Goal: Book appointment/travel/reservation

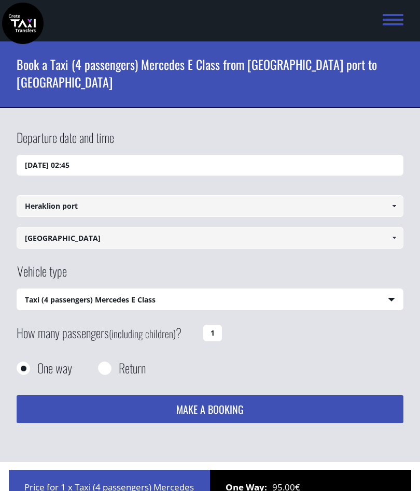
select select "540"
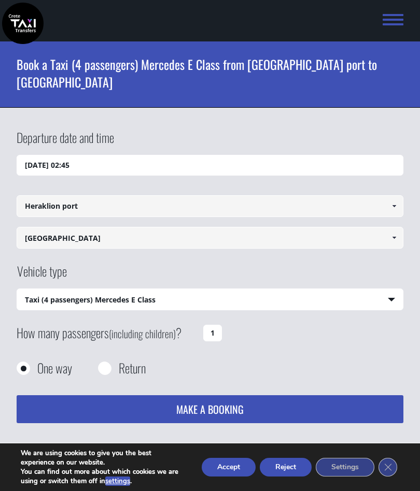
click at [129, 155] on input "[DATE] 02:45" at bounding box center [210, 165] width 386 height 21
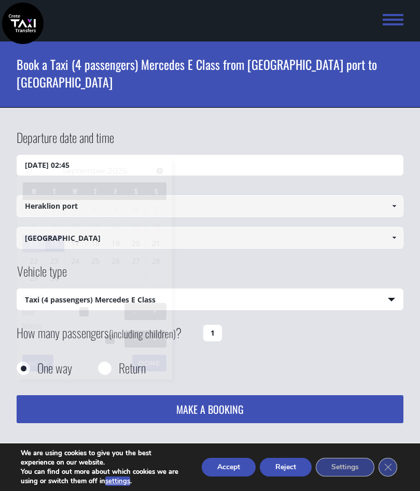
scroll to position [137, 0]
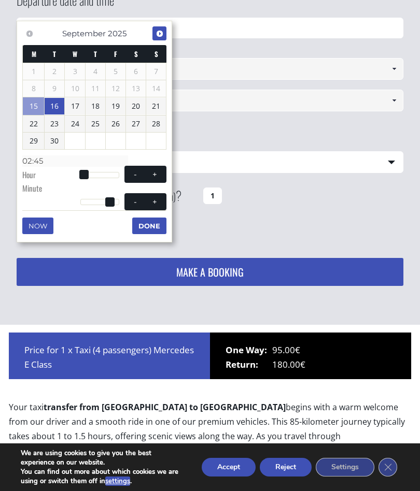
click at [161, 37] on span "Next" at bounding box center [159, 34] width 8 height 8
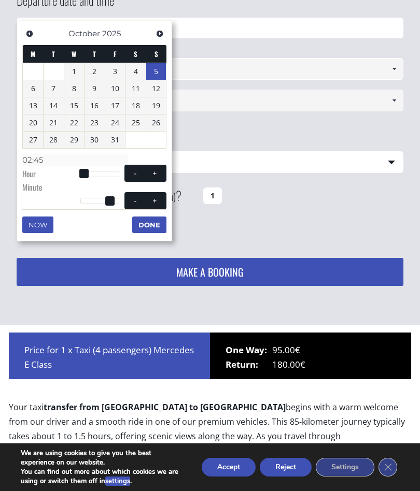
click at [162, 71] on link "5" at bounding box center [156, 71] width 20 height 17
click at [112, 171] on div at bounding box center [99, 174] width 39 height 6
type input "[DATE] 19:00"
type input "19:00"
click at [156, 174] on span at bounding box center [155, 173] width 8 height 8
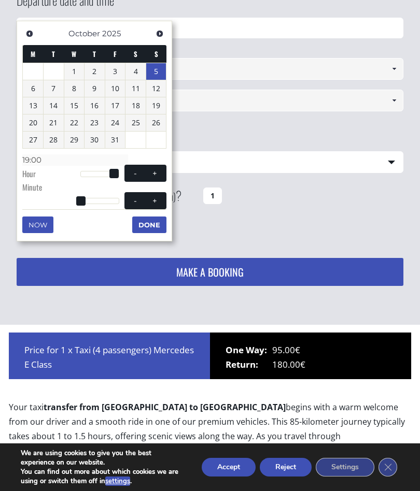
type input "[DATE] 20:00"
type input "20:00"
click at [151, 174] on span at bounding box center [155, 173] width 8 height 8
type input "[DATE] 21:00"
type input "21:00"
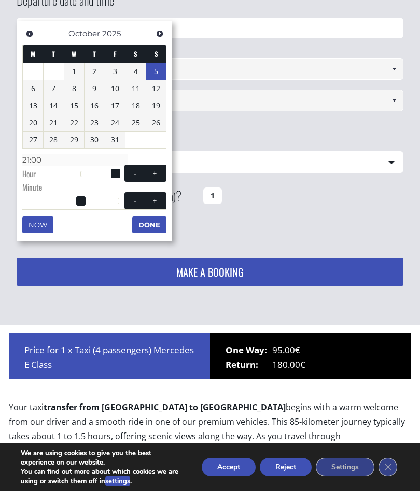
click at [151, 174] on span at bounding box center [155, 173] width 8 height 8
type input "[DATE] 22:00"
type input "22:00"
click at [152, 173] on span at bounding box center [155, 173] width 8 height 8
type input "[DATE] 23:00"
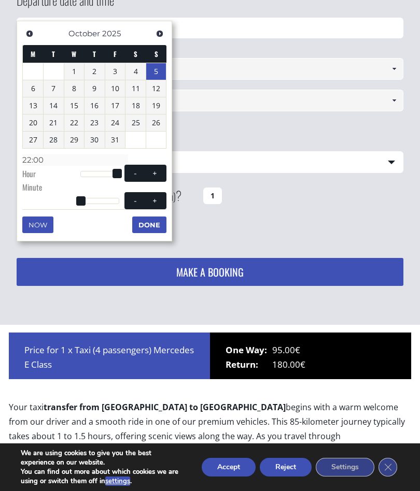
type input "23:00"
click at [132, 173] on span at bounding box center [135, 173] width 8 height 8
type input "[DATE] 22:00"
type input "22:00"
click at [132, 172] on span at bounding box center [135, 173] width 8 height 8
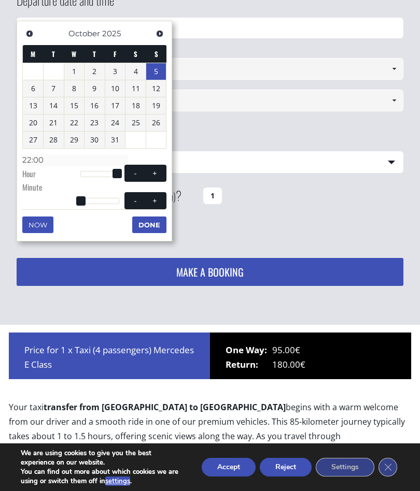
type input "[DATE] 21:00"
type input "21:00"
click at [130, 176] on button "-" at bounding box center [135, 173] width 19 height 10
type input "[DATE] 20:00"
type input "20:00"
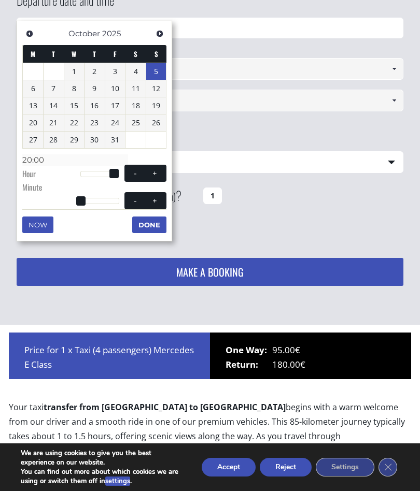
click at [130, 175] on button "-" at bounding box center [135, 173] width 19 height 10
type input "[DATE] 19:00"
type input "19:00"
click at [131, 174] on button "-" at bounding box center [135, 173] width 19 height 10
type input "[DATE] 18:00"
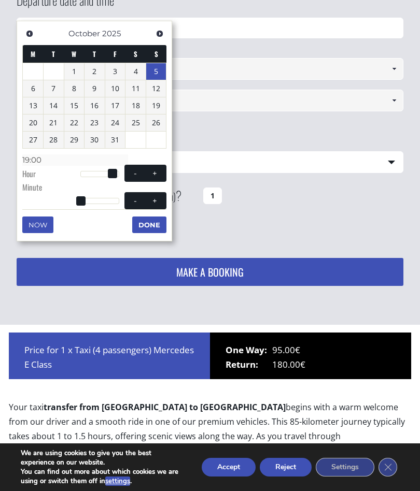
type input "18:00"
click at [133, 175] on button "-" at bounding box center [135, 173] width 19 height 10
type input "[DATE] 17:00"
type input "17:00"
click at [132, 175] on button "-" at bounding box center [135, 173] width 19 height 10
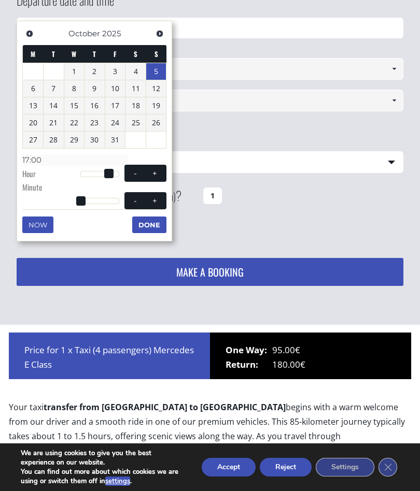
type input "[DATE] 16:00"
type input "16:00"
click at [159, 175] on span at bounding box center [155, 173] width 8 height 8
type input "[DATE] 17:00"
type input "17:00"
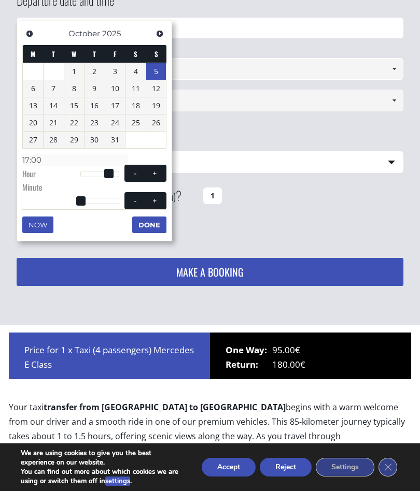
click at [157, 174] on span at bounding box center [155, 173] width 8 height 8
type input "[DATE] 18:00"
type input "18:00"
click at [160, 171] on button "+" at bounding box center [155, 173] width 19 height 10
type input "[DATE] 19:00"
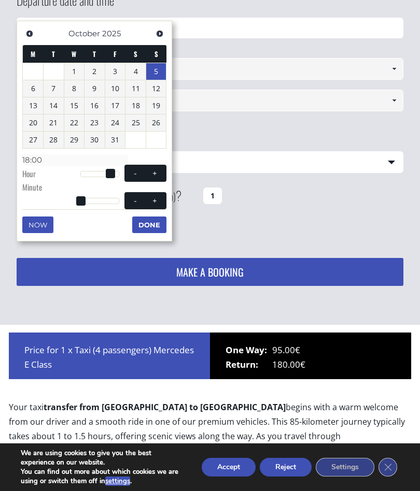
type input "19:00"
click at [133, 176] on button "-" at bounding box center [135, 173] width 19 height 10
type input "[DATE] 18:00"
type input "18:00"
click at [133, 172] on span at bounding box center [135, 173] width 8 height 8
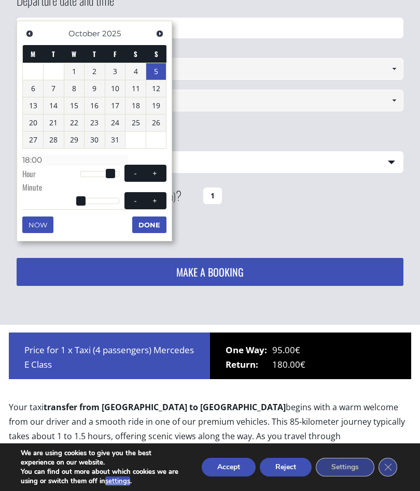
type input "[DATE] 17:00"
type input "17:00"
click at [153, 200] on span at bounding box center [155, 200] width 8 height 8
type input "[DATE] 17:01"
type input "17:01"
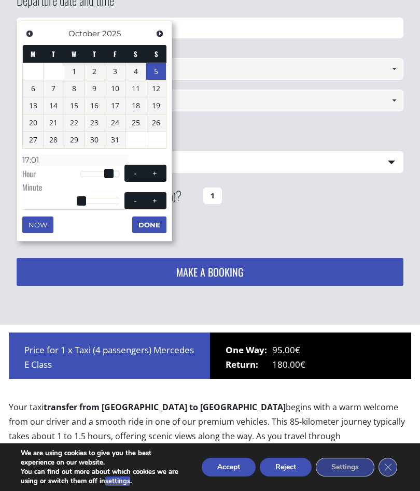
click at [154, 201] on span at bounding box center [155, 200] width 8 height 8
type input "[DATE] 17:02"
type input "17:02"
click at [153, 200] on span at bounding box center [155, 200] width 8 height 8
type input "[DATE] 17:03"
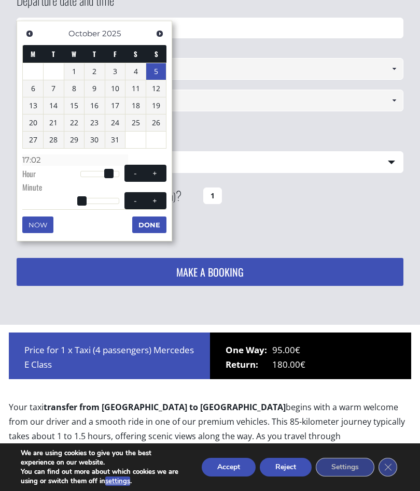
type input "17:03"
click at [154, 199] on span at bounding box center [155, 200] width 8 height 8
type input "[DATE] 17:04"
type input "17:04"
click at [154, 198] on span at bounding box center [155, 200] width 8 height 8
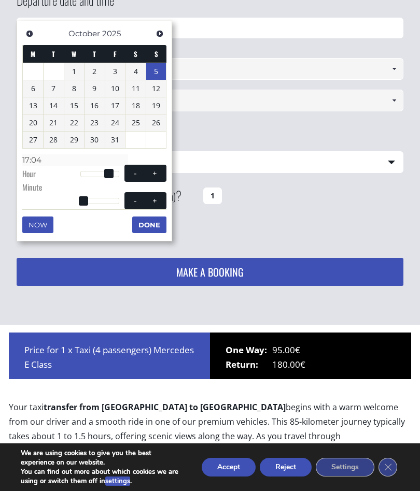
type input "[DATE] 17:05"
type input "17:05"
click at [153, 200] on span at bounding box center [155, 200] width 8 height 8
type input "[DATE] 17:06"
type input "17:06"
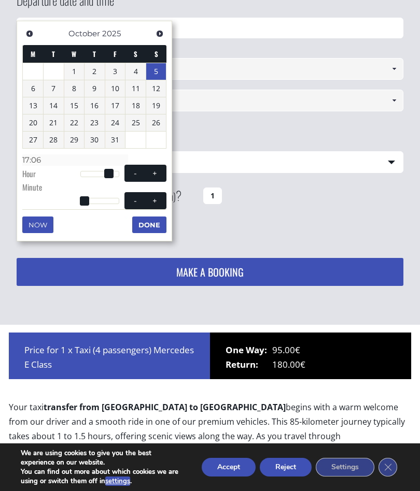
click at [152, 200] on span at bounding box center [155, 200] width 8 height 8
type input "[DATE] 17:07"
type input "17:07"
click at [153, 199] on span at bounding box center [155, 200] width 8 height 8
type input "[DATE] 17:08"
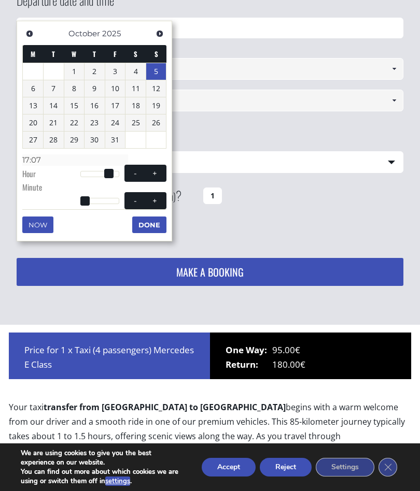
type input "17:08"
click at [153, 199] on span at bounding box center [155, 200] width 8 height 8
type input "[DATE] 17:09"
type input "17:09"
click at [153, 200] on span at bounding box center [155, 200] width 8 height 8
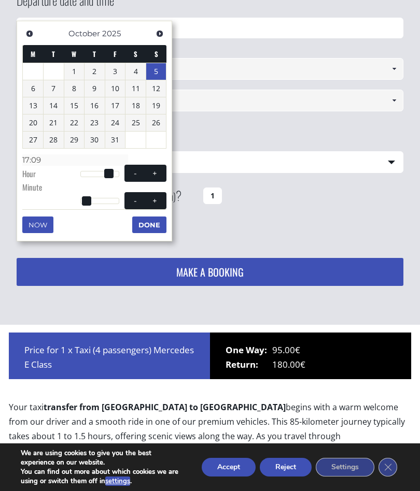
type input "[DATE] 17:10"
type input "17:10"
click at [153, 199] on span at bounding box center [155, 200] width 8 height 8
type input "[DATE] 17:11"
type input "17:11"
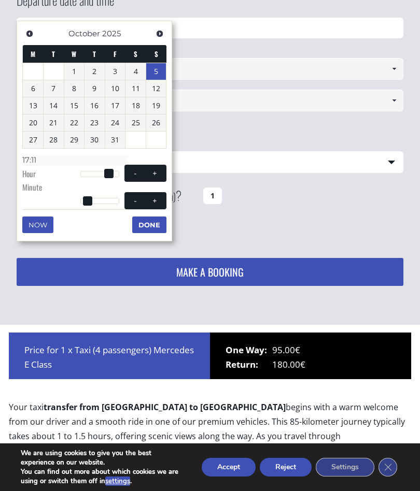
click at [156, 198] on span at bounding box center [155, 200] width 8 height 8
type input "[DATE] 17:12"
type input "17:12"
click at [158, 196] on span at bounding box center [155, 200] width 8 height 8
type input "[DATE] 17:13"
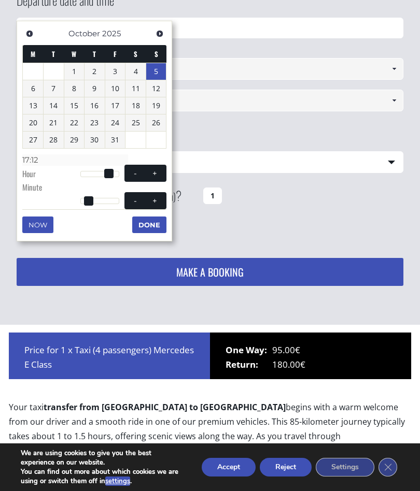
type input "17:13"
click at [158, 196] on span at bounding box center [155, 200] width 8 height 8
type input "[DATE] 17:14"
type input "17:14"
click at [157, 198] on span at bounding box center [155, 200] width 8 height 8
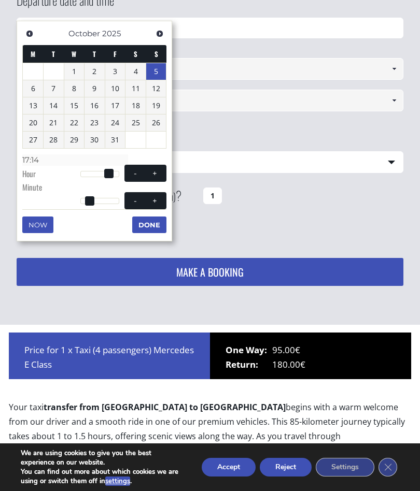
type input "[DATE] 17:15"
type input "17:15"
click at [152, 220] on button "Done" at bounding box center [149, 225] width 34 height 17
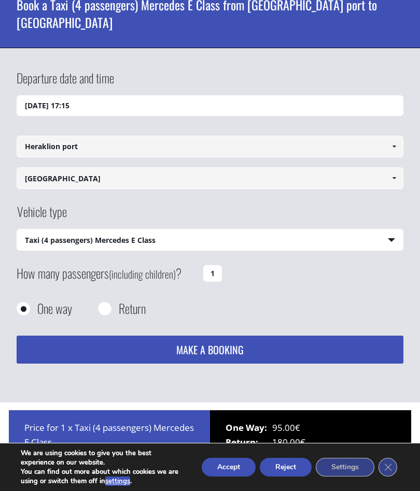
scroll to position [63, 0]
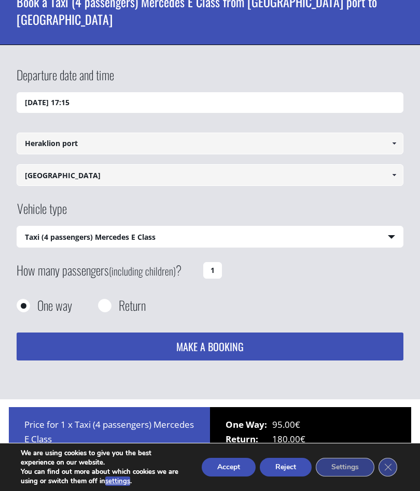
click at [389, 164] on link at bounding box center [393, 175] width 17 height 22
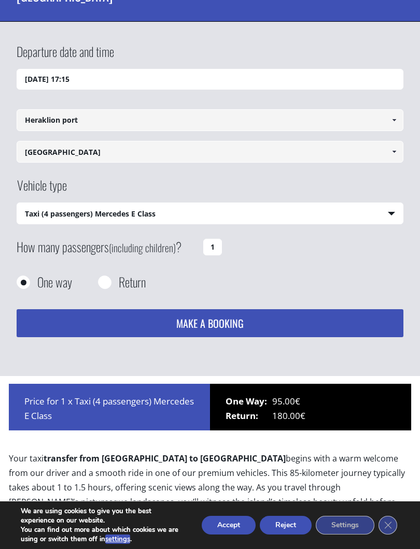
scroll to position [87, 0]
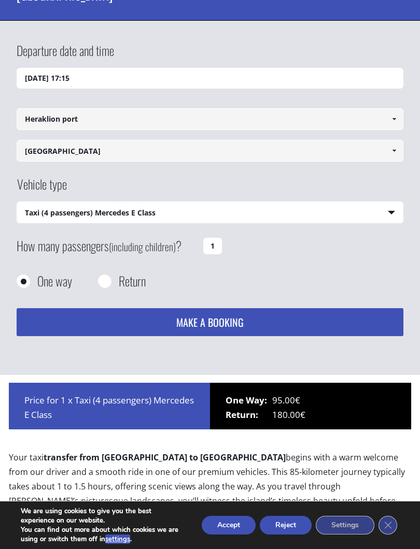
click at [221, 238] on input "1" at bounding box center [212, 246] width 19 height 17
type input "2"
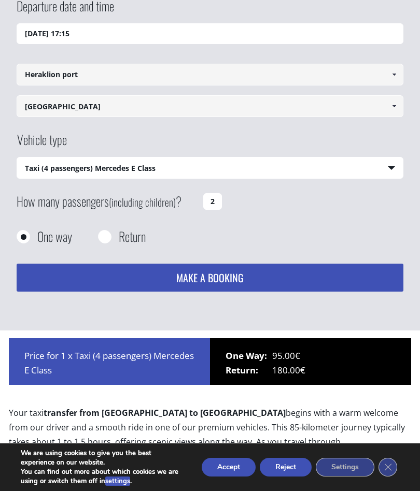
scroll to position [0, 0]
